Goal: Complete application form

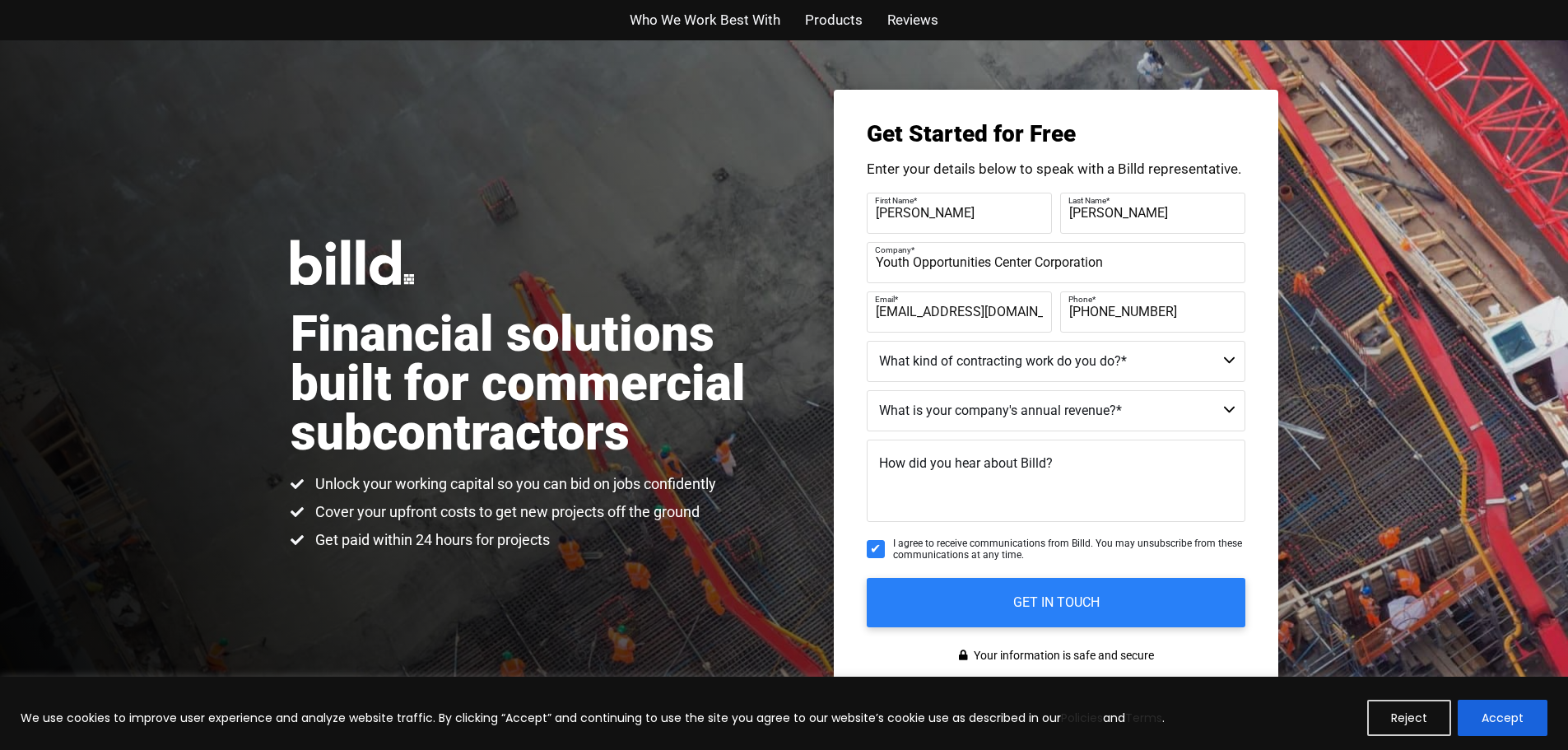
click at [1037, 259] on div "Company * Youth Opportunities Center Corporation" at bounding box center [1056, 262] width 379 height 41
type input "Youth Opportunities Center"
click at [1065, 250] on label "Company *" at bounding box center [1054, 249] width 358 height 24
click at [1065, 250] on input "Youth Opportunities Center" at bounding box center [1056, 262] width 379 height 41
click at [1231, 363] on select "Commercial Commercial and Residential Residential Not a Contractor" at bounding box center [1056, 361] width 379 height 41
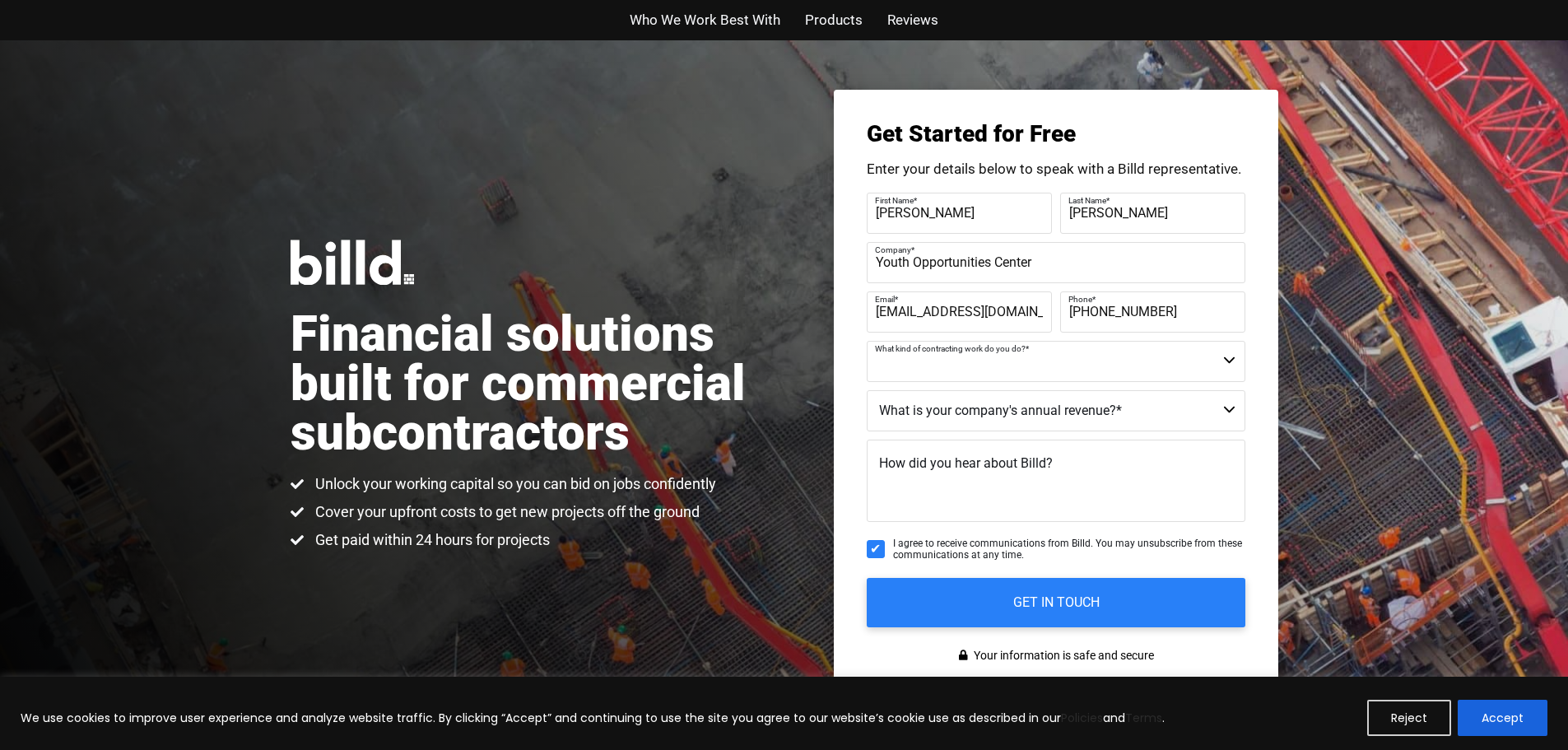
select select "Commercial"
click at [867, 341] on select "Commercial Commercial and Residential Residential Not a Contractor" at bounding box center [1056, 361] width 379 height 41
click at [994, 418] on select "$40M + $25M - $40M $8M - $25M $4M - $8M $2M - $4M $1M - $2M Less than $1M" at bounding box center [1056, 411] width 379 height 41
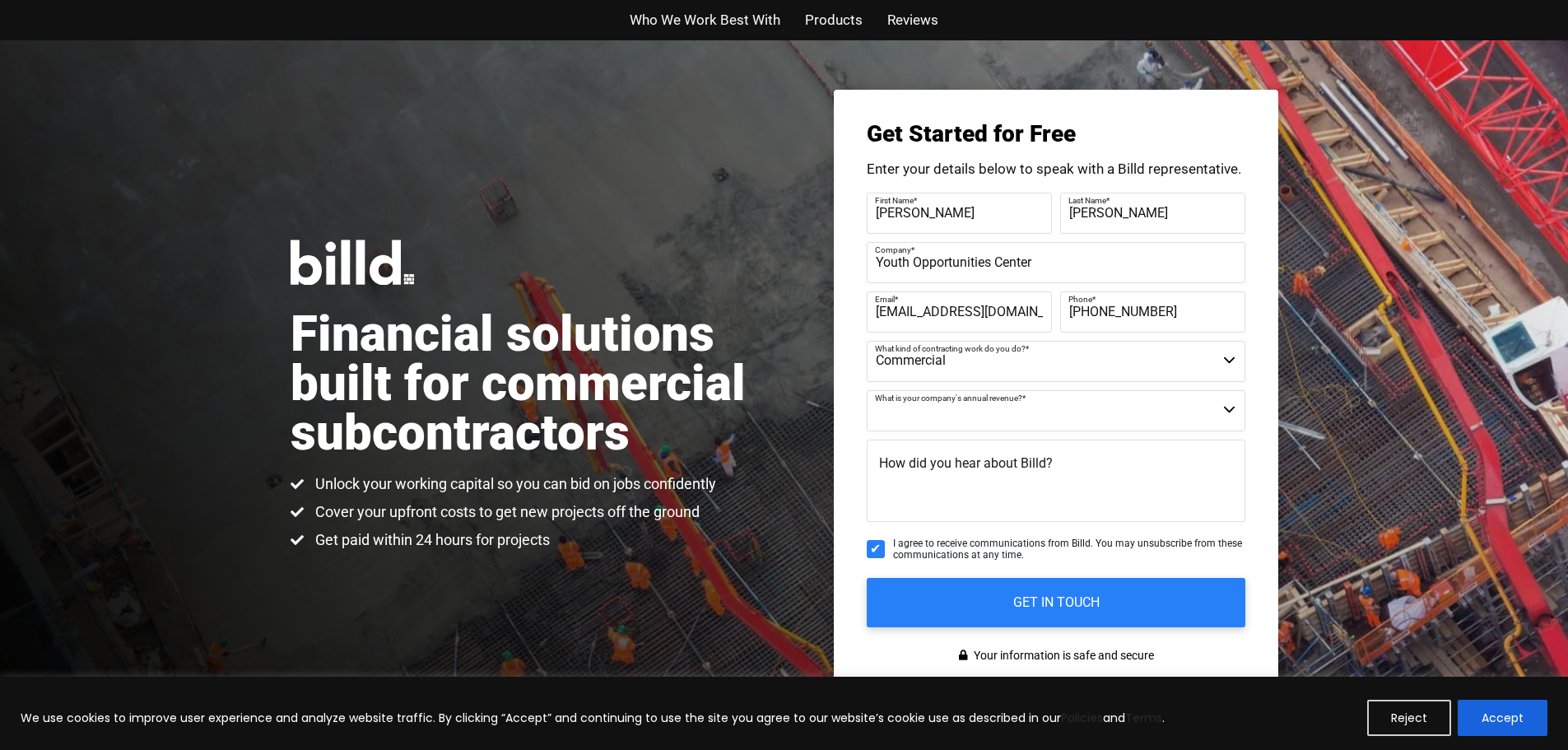
click at [994, 418] on select "$40M + $25M - $40M $8M - $25M $4M - $8M $2M - $4M $1M - $2M Less than $1M" at bounding box center [1056, 411] width 379 height 41
